Goal: Task Accomplishment & Management: Complete application form

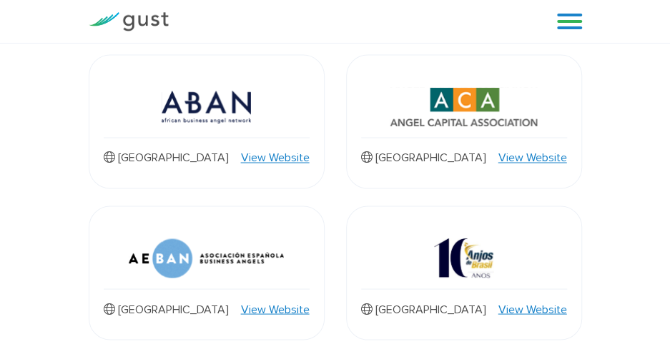
scroll to position [838, 0]
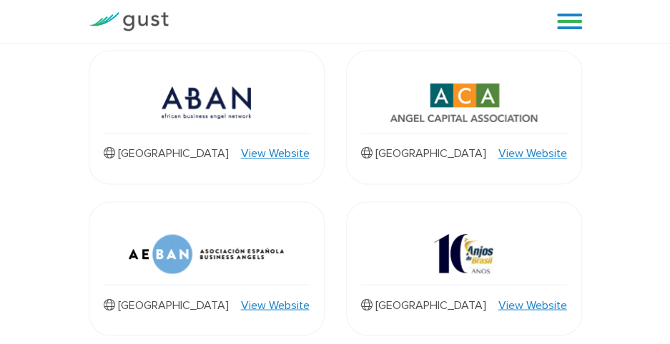
click at [541, 145] on link "View Website" at bounding box center [532, 153] width 69 height 17
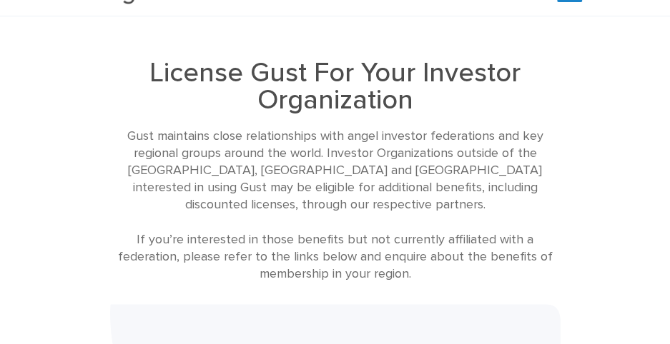
scroll to position [0, 0]
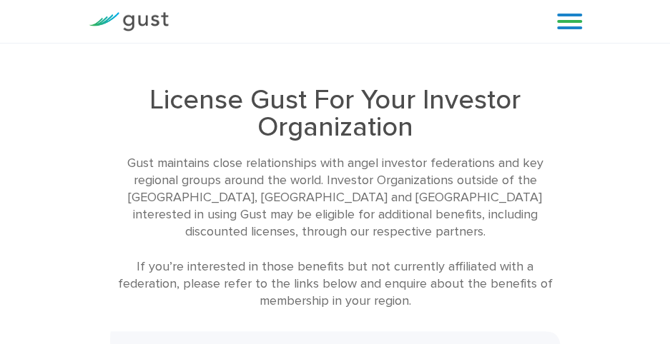
click at [562, 26] on link at bounding box center [569, 21] width 25 height 21
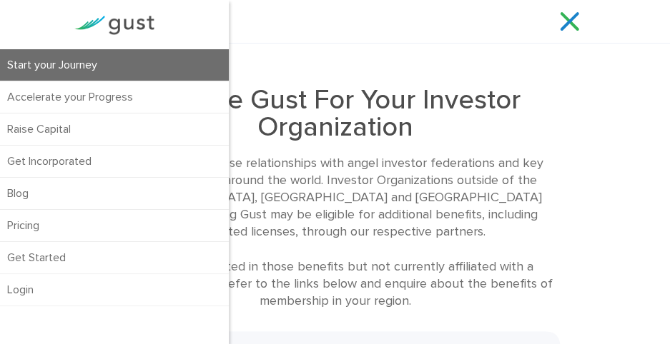
click at [60, 61] on link "Start your Journey" at bounding box center [114, 64] width 229 height 31
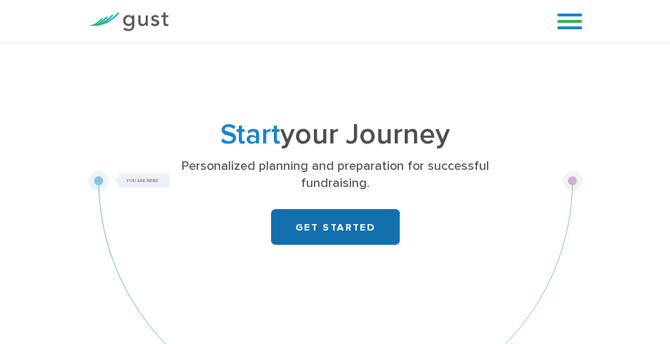
click at [330, 232] on link "GET STARTED" at bounding box center [335, 227] width 129 height 36
